Goal: Check status: Check status

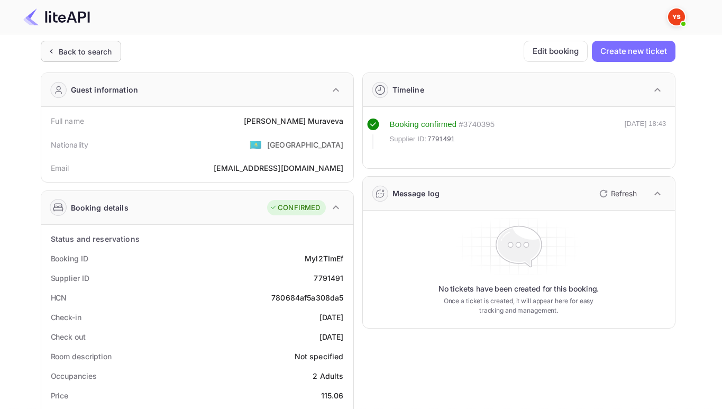
click at [86, 50] on div "Back to search" at bounding box center [85, 51] width 53 height 11
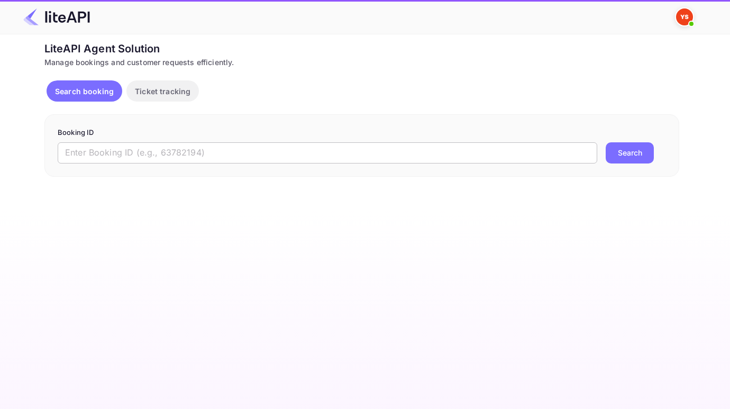
click at [133, 157] on input "text" at bounding box center [328, 152] width 540 height 21
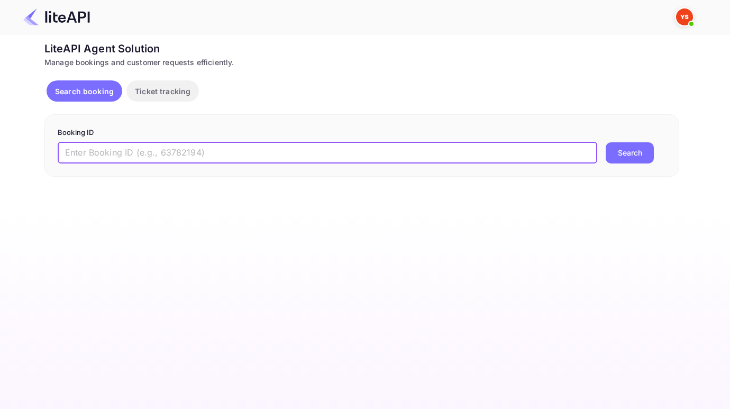
paste input "8051950"
type input "8051950"
click at [606, 142] on button "Search" at bounding box center [630, 152] width 48 height 21
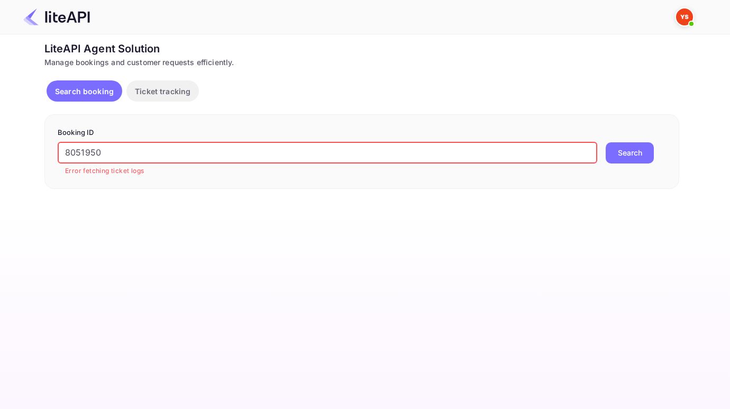
click at [65, 151] on input "8051950" at bounding box center [328, 152] width 540 height 21
click at [606, 142] on button "Search" at bounding box center [630, 152] width 48 height 21
